Goal: Task Accomplishment & Management: Use online tool/utility

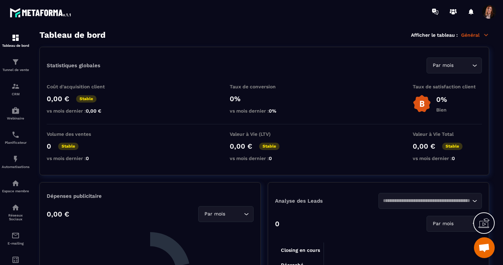
scroll to position [1917, 0]
click at [16, 84] on img at bounding box center [15, 86] width 8 height 8
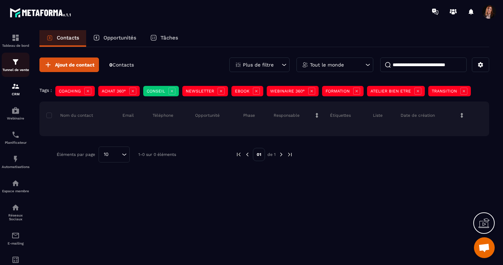
click at [18, 61] on img at bounding box center [15, 62] width 8 height 8
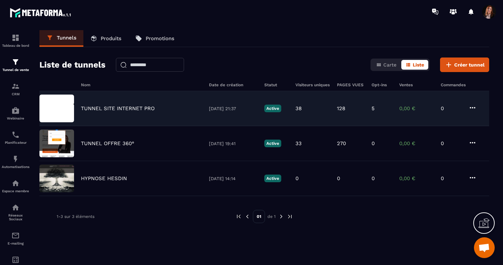
click at [124, 106] on p "TUNNEL SITE INTERNET PRO" at bounding box center [118, 108] width 74 height 6
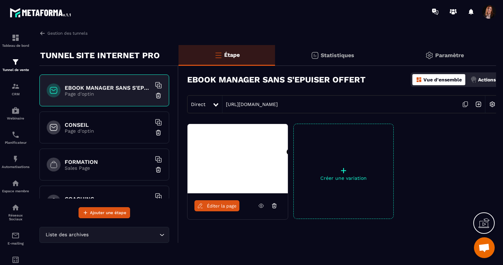
click at [93, 122] on h6 "CONSEIL" at bounding box center [108, 124] width 87 height 7
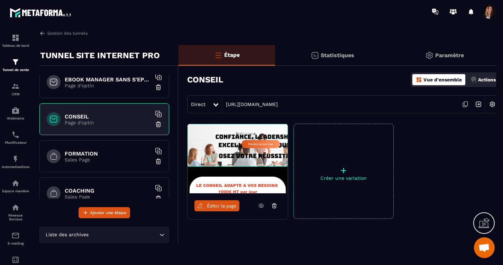
scroll to position [11, 0]
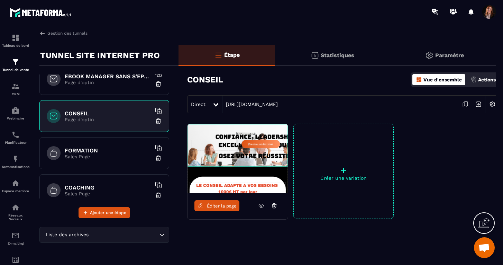
click at [222, 206] on span "Éditer la page" at bounding box center [222, 205] width 30 height 5
